Goal: Information Seeking & Learning: Learn about a topic

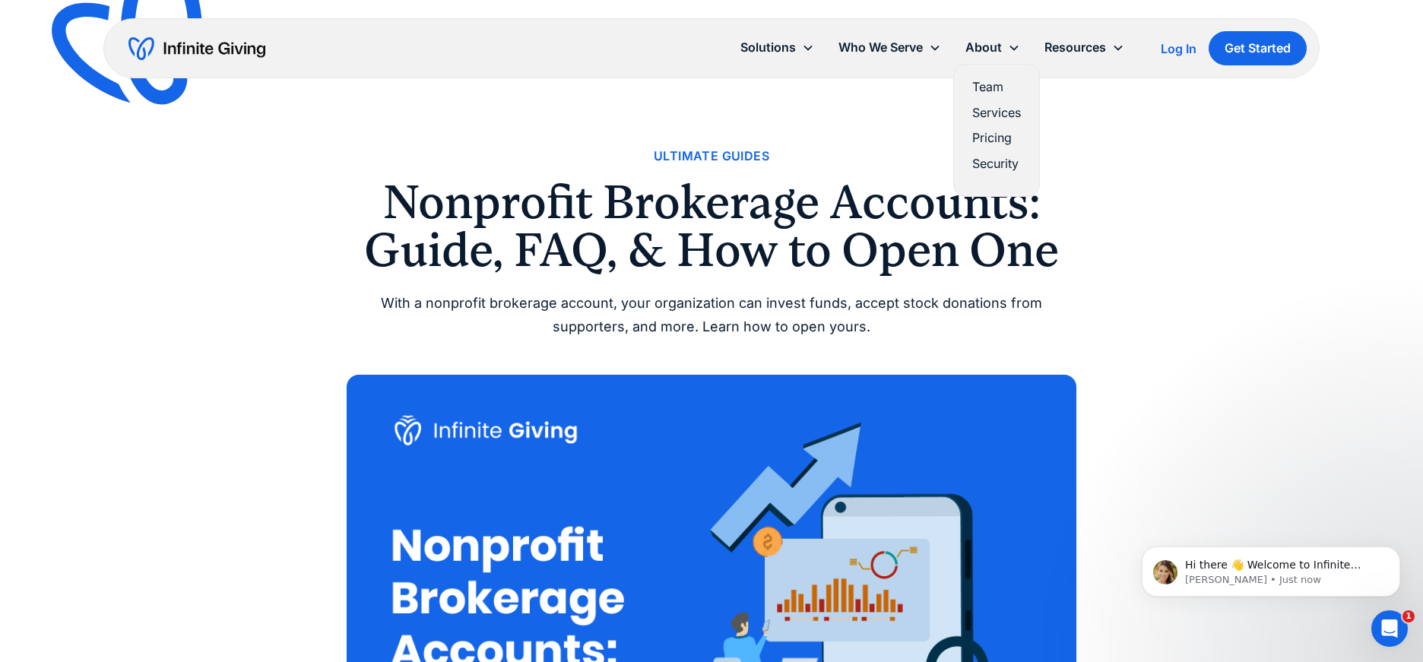
click at [992, 105] on link "Services" at bounding box center [996, 113] width 49 height 21
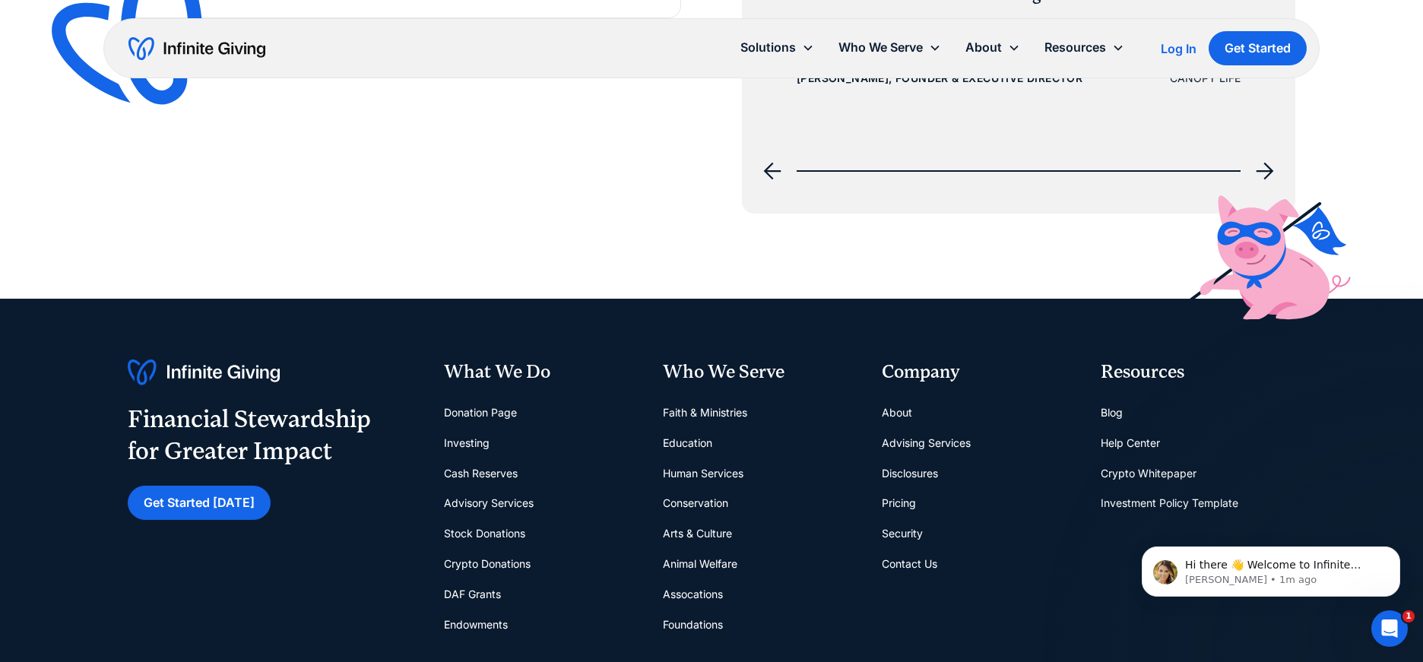
scroll to position [2450, 0]
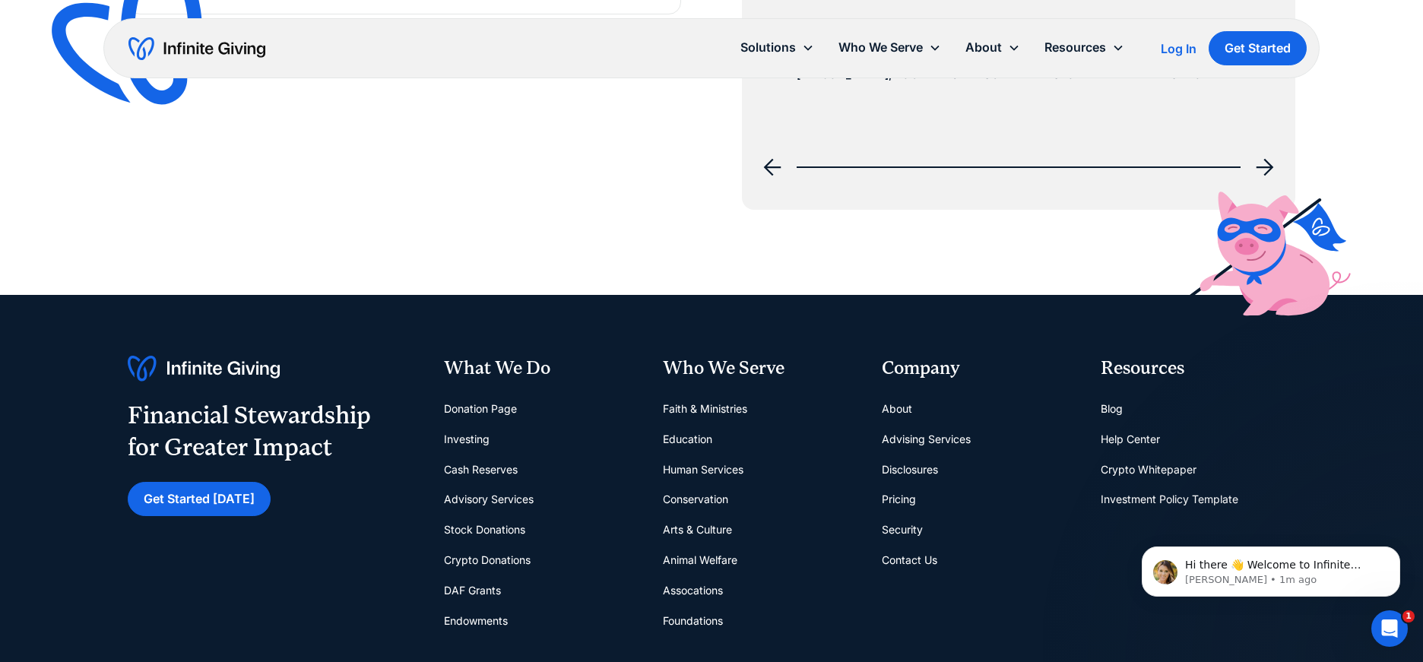
click at [894, 405] on link "About" at bounding box center [897, 409] width 30 height 30
